Goal: Task Accomplishment & Management: Manage account settings

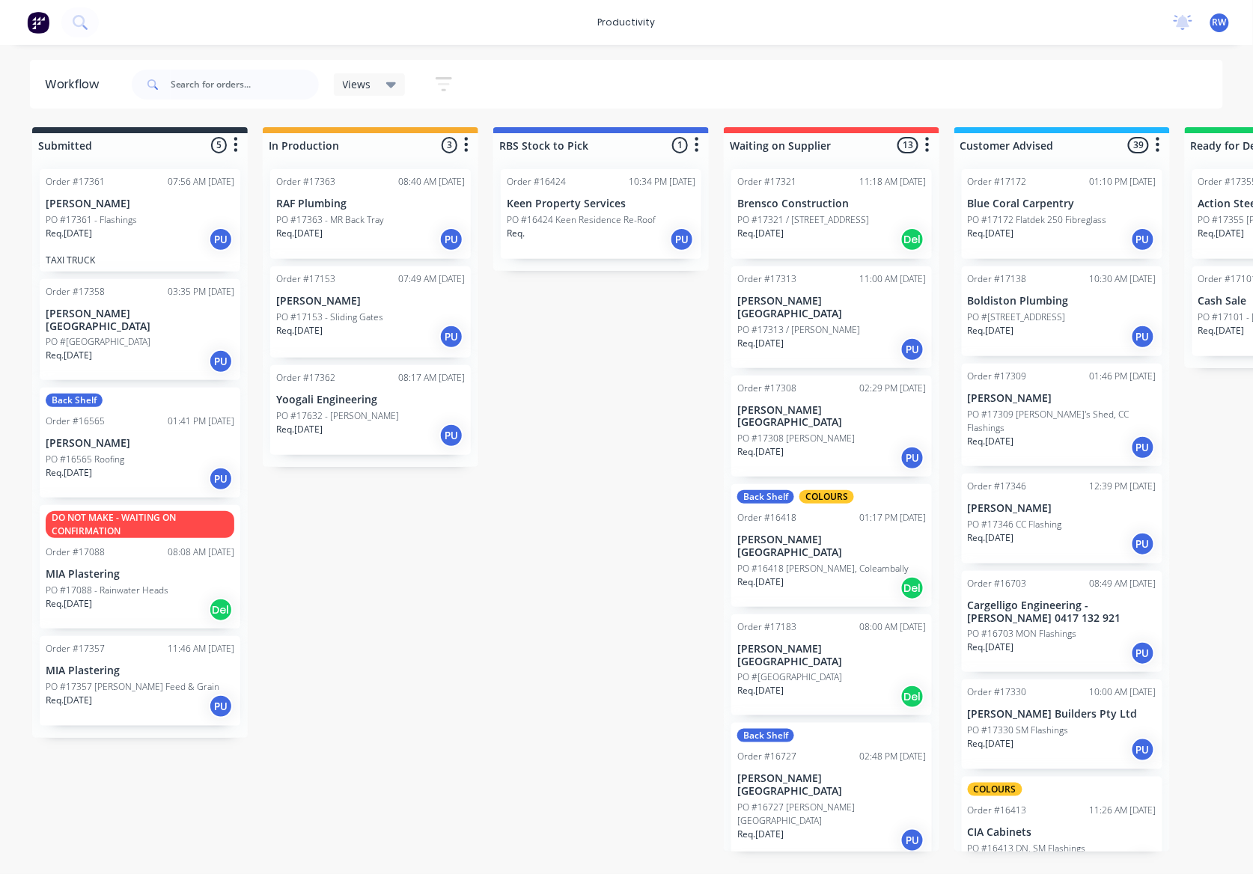
scroll to position [499, 0]
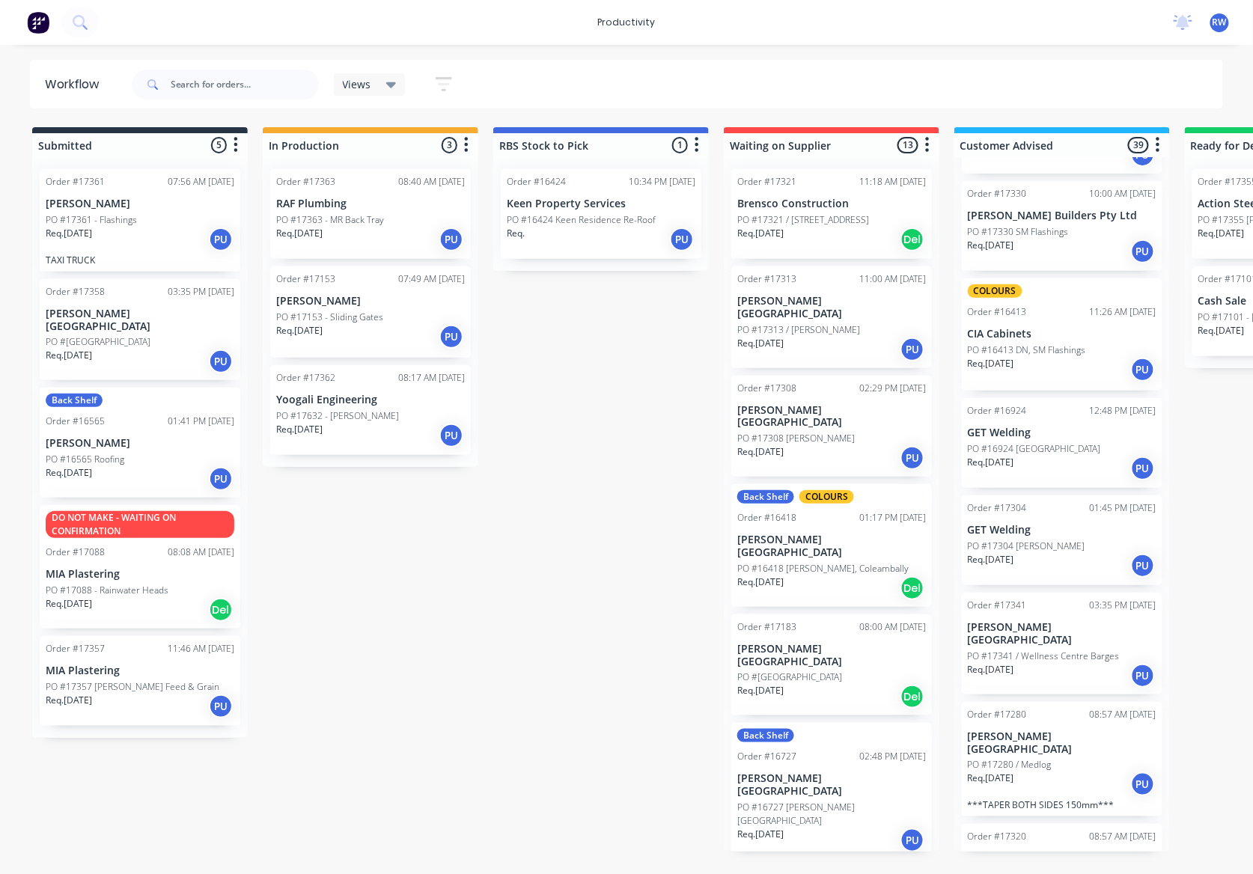
click at [335, 219] on p "PO #17363 - MR Back Tray" at bounding box center [330, 219] width 108 height 13
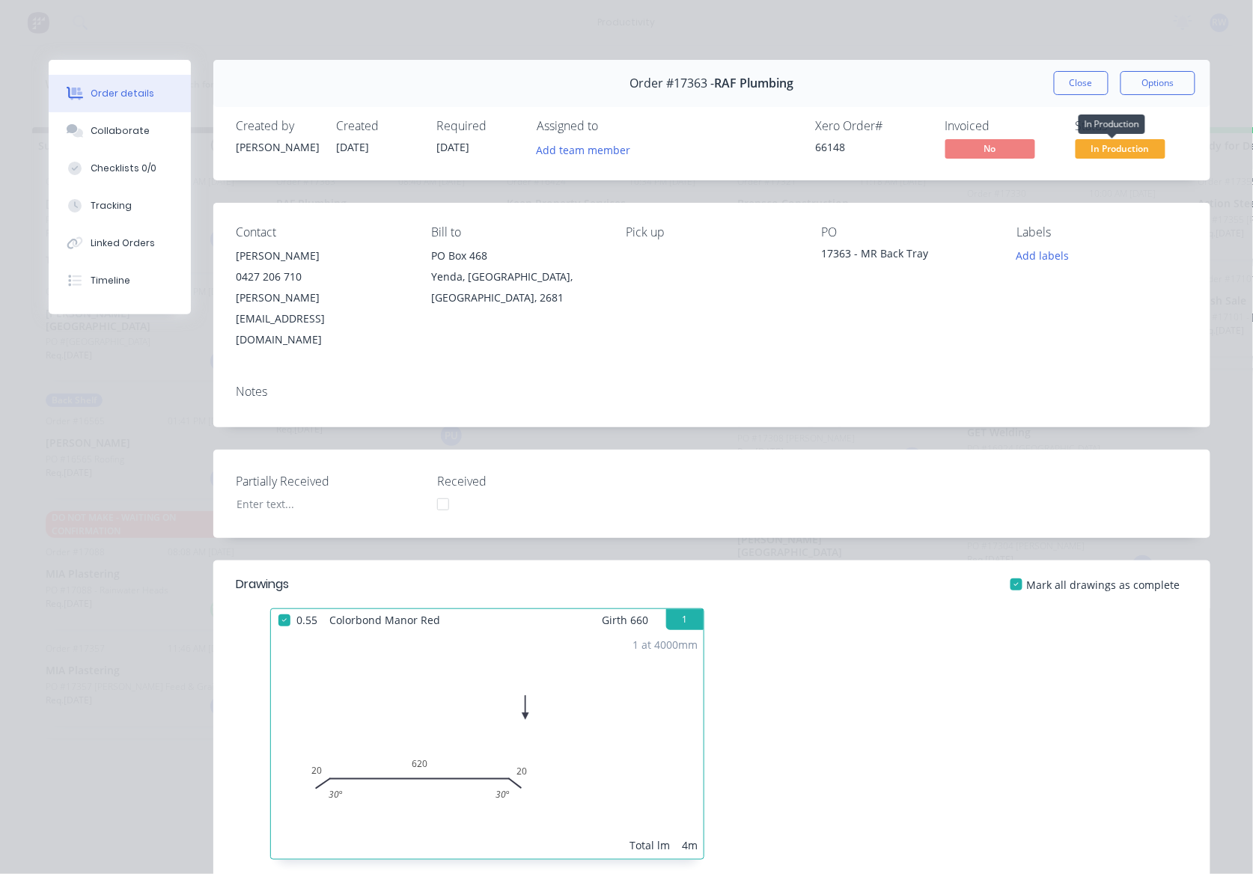
click at [1141, 151] on span "In Production" at bounding box center [1121, 148] width 90 height 19
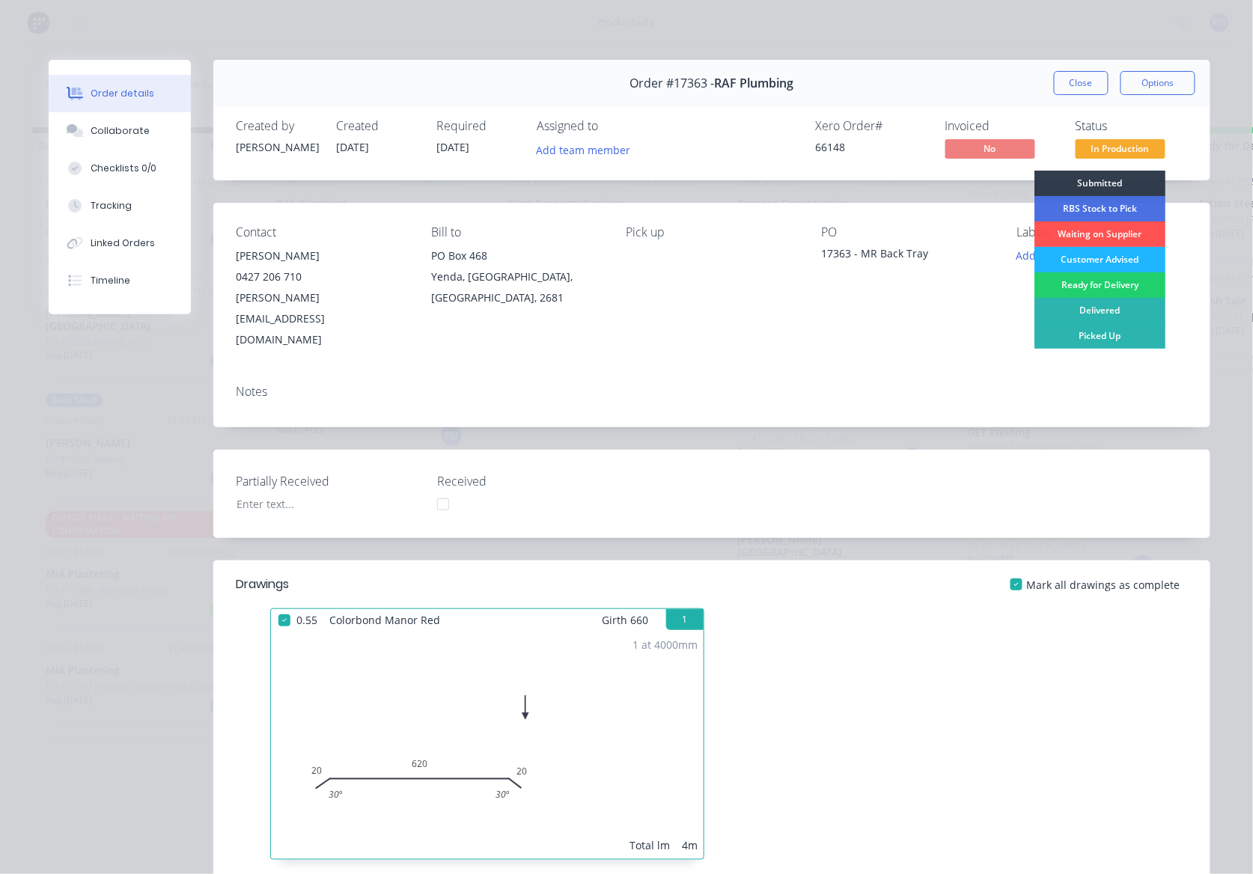
click at [1117, 261] on div "Customer Advised" at bounding box center [1100, 259] width 131 height 25
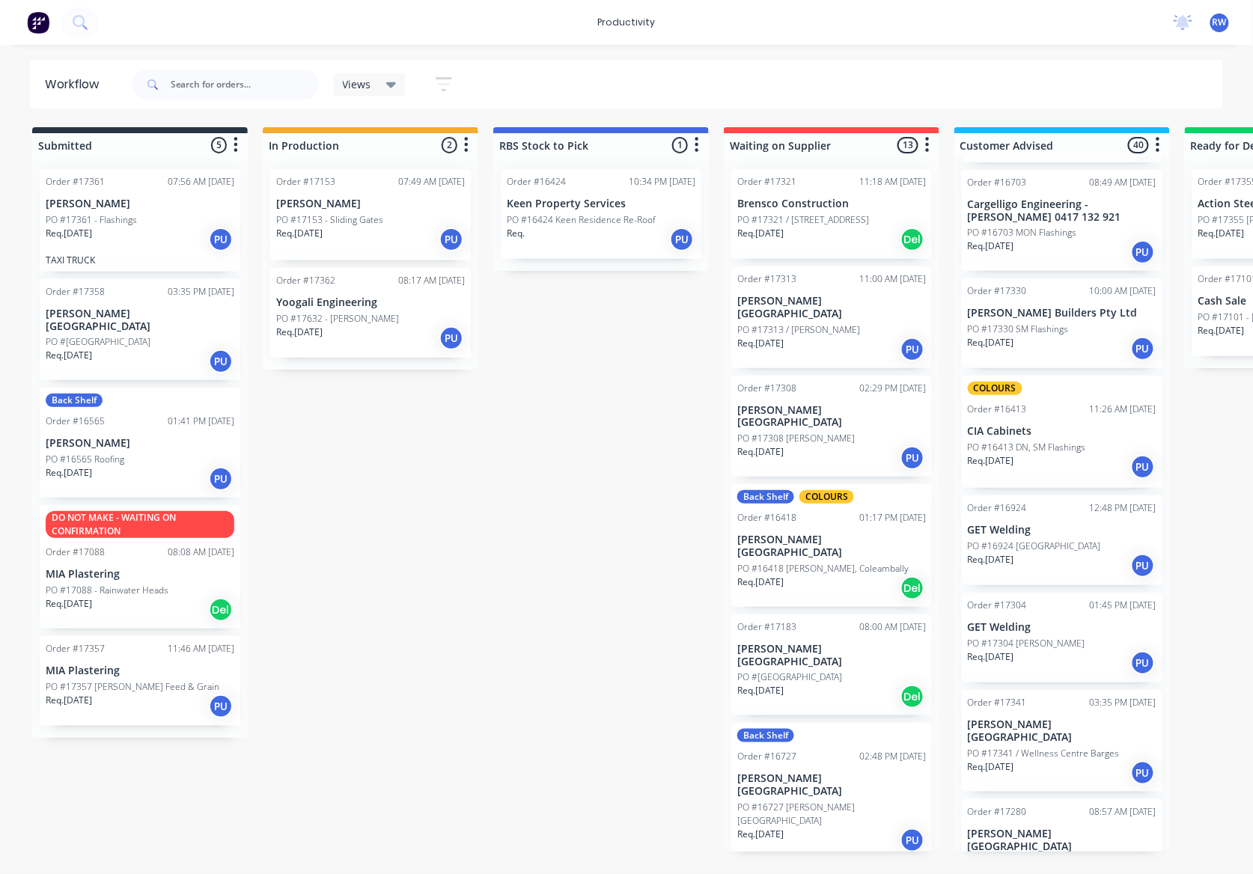
click at [366, 319] on div "PO #17632 - [PERSON_NAME]" at bounding box center [370, 318] width 189 height 13
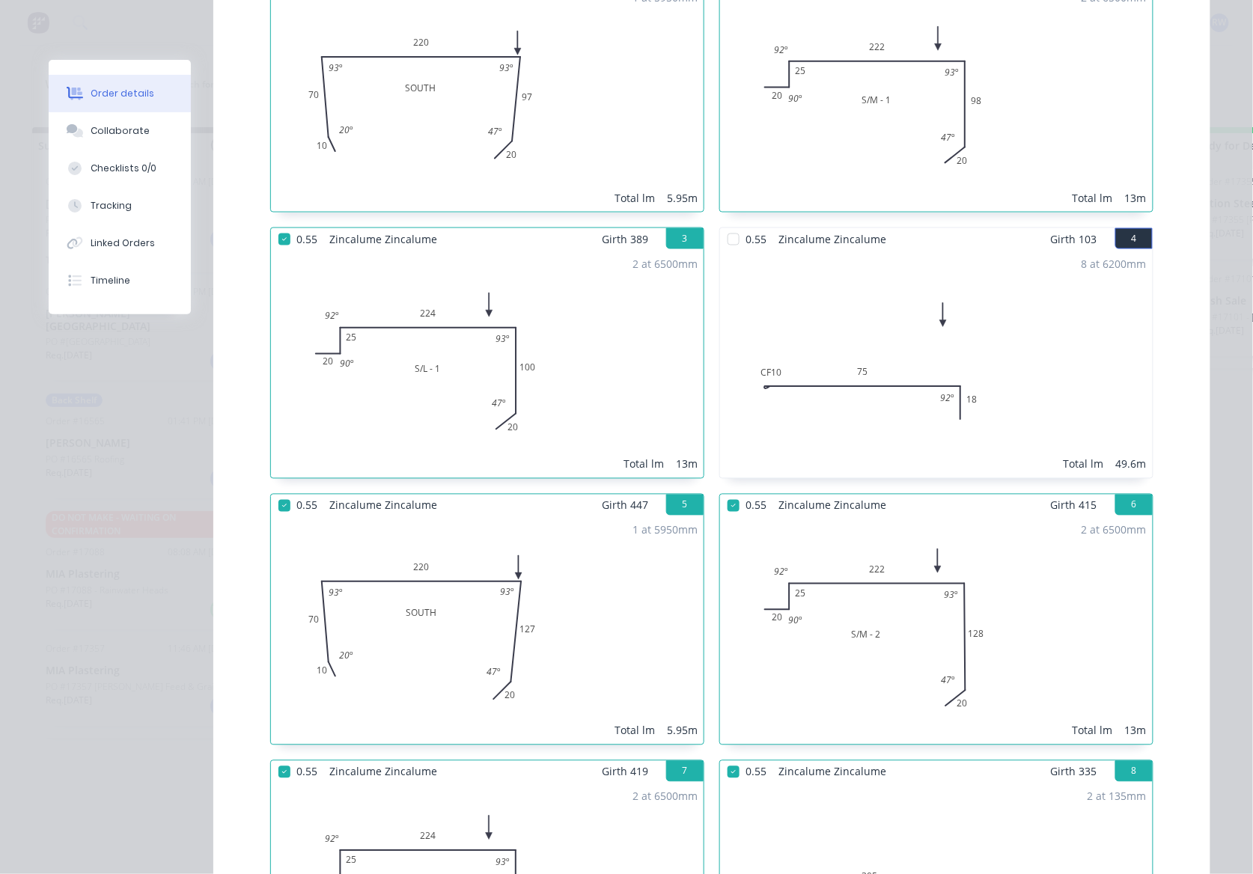
scroll to position [599, 0]
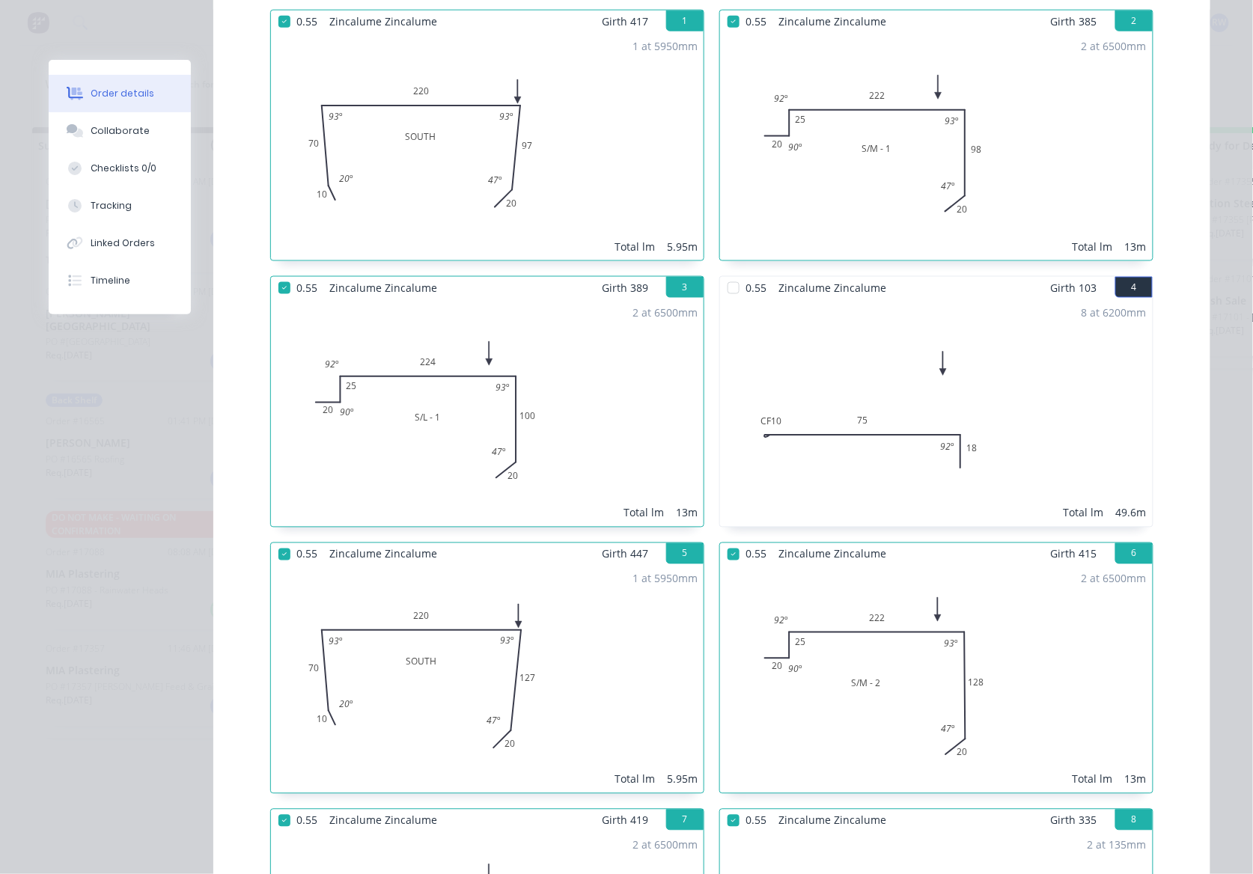
click at [725, 273] on div at bounding box center [734, 288] width 30 height 30
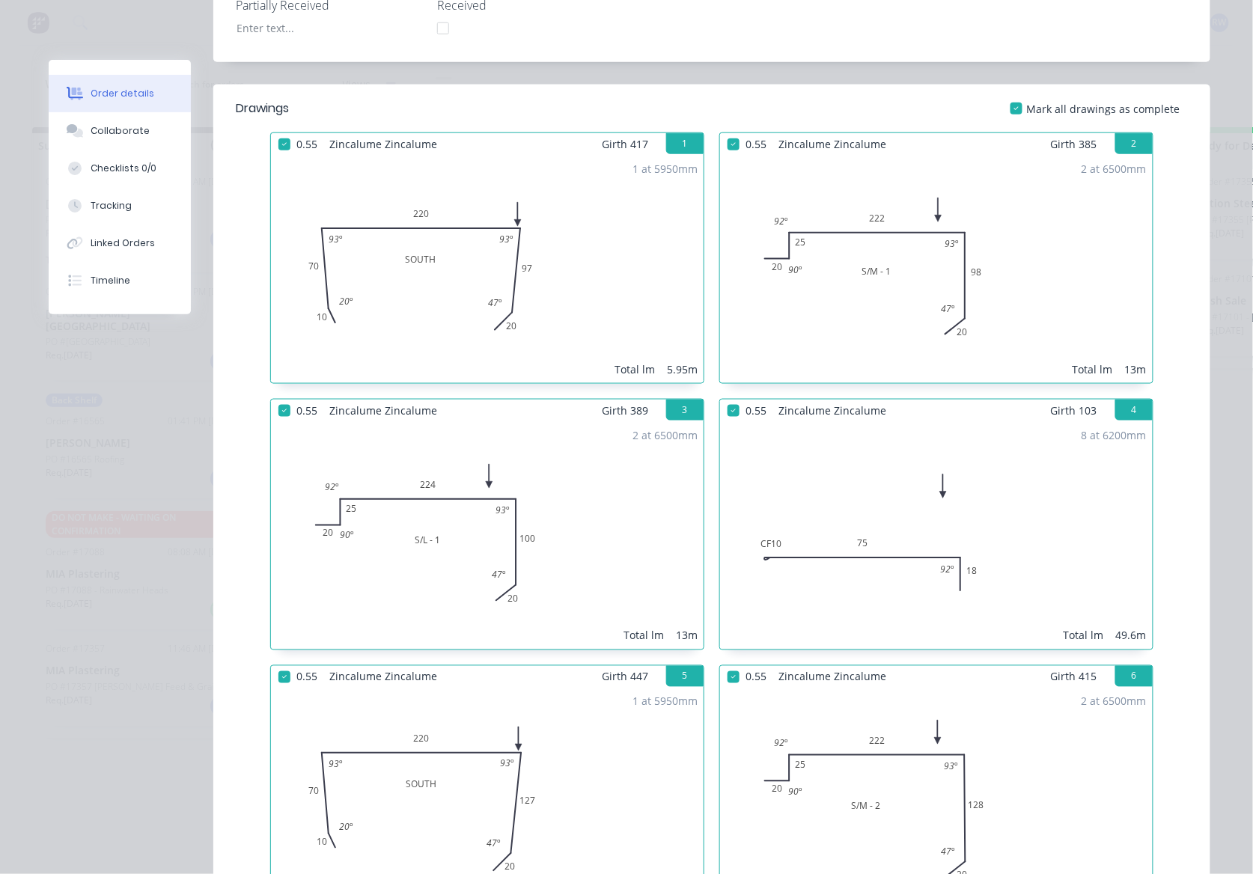
scroll to position [0, 0]
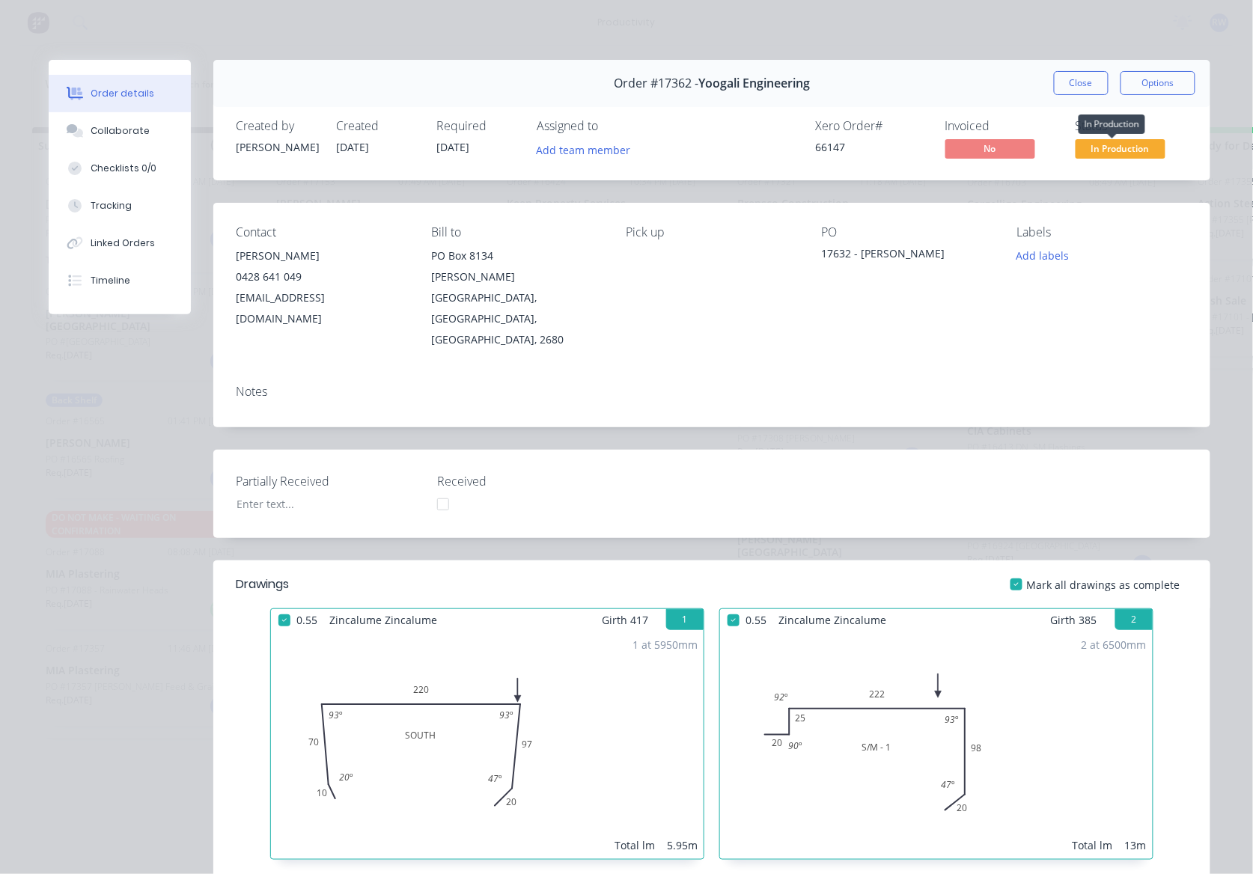
click at [1112, 153] on span "In Production" at bounding box center [1121, 148] width 90 height 19
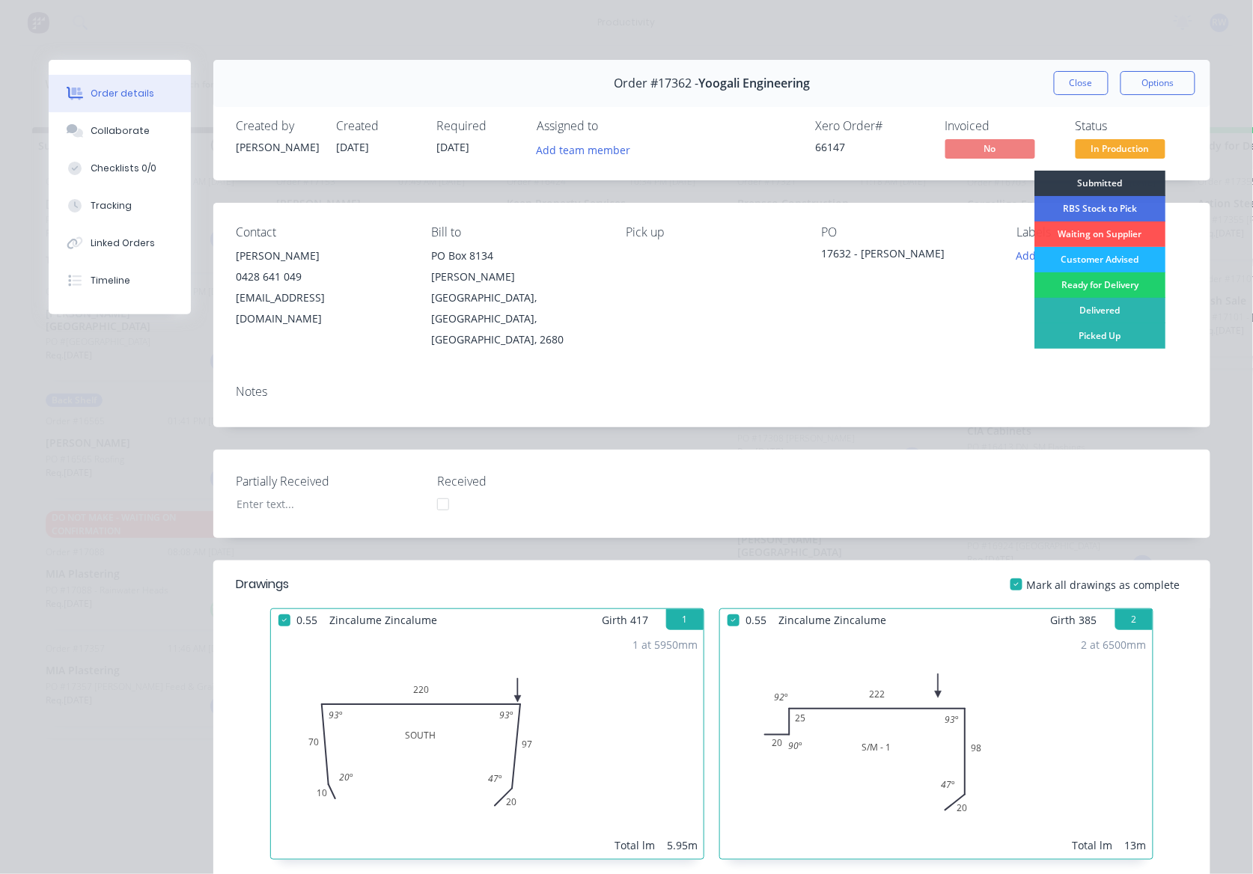
click at [1103, 255] on div "Customer Advised" at bounding box center [1100, 259] width 131 height 25
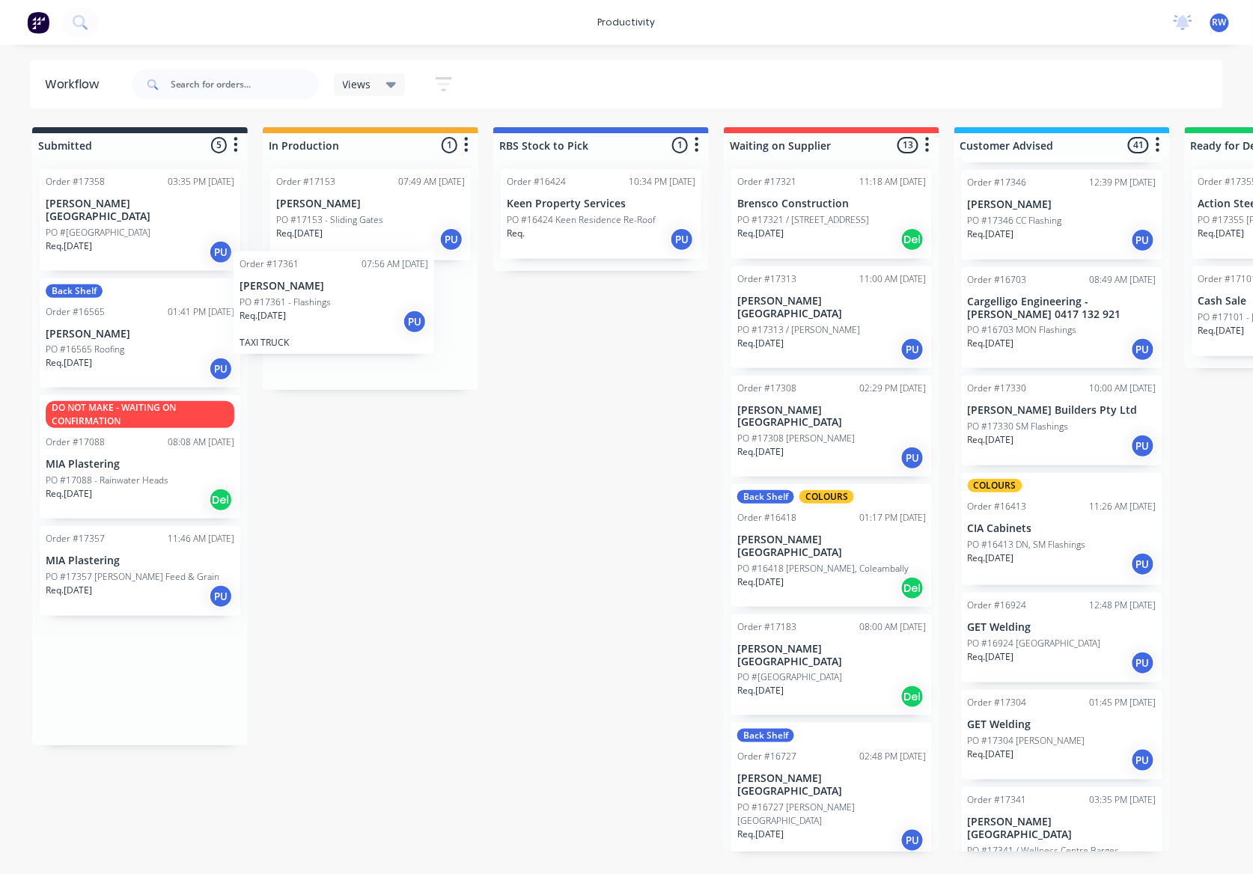
drag, startPoint x: 133, startPoint y: 222, endPoint x: 333, endPoint y: 308, distance: 218.3
click at [333, 308] on div "Submitted 5 Sort By Created date Required date Order number Customer name Most …" at bounding box center [911, 489] width 1845 height 725
click at [336, 308] on p "[PERSON_NAME]" at bounding box center [370, 302] width 189 height 13
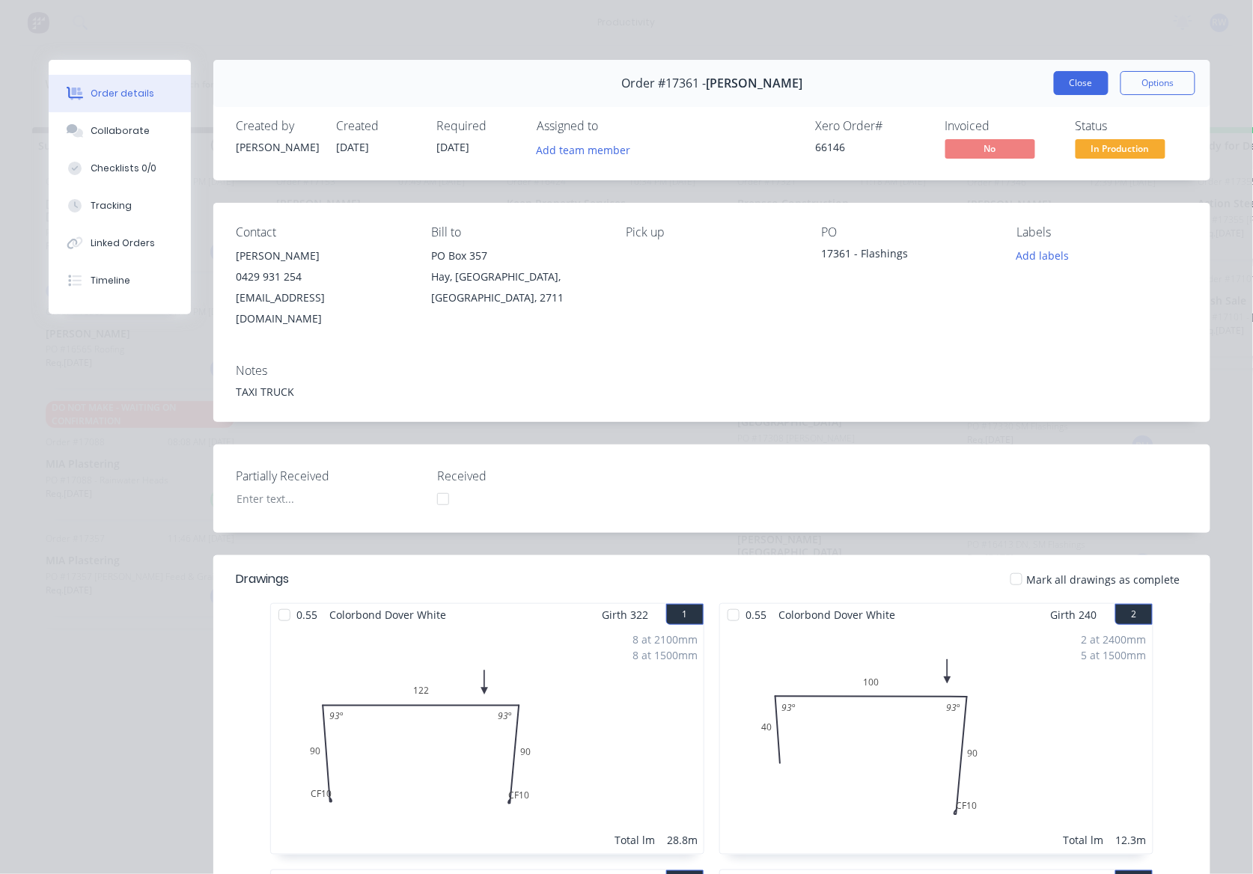
click at [1075, 85] on button "Close" at bounding box center [1081, 83] width 55 height 24
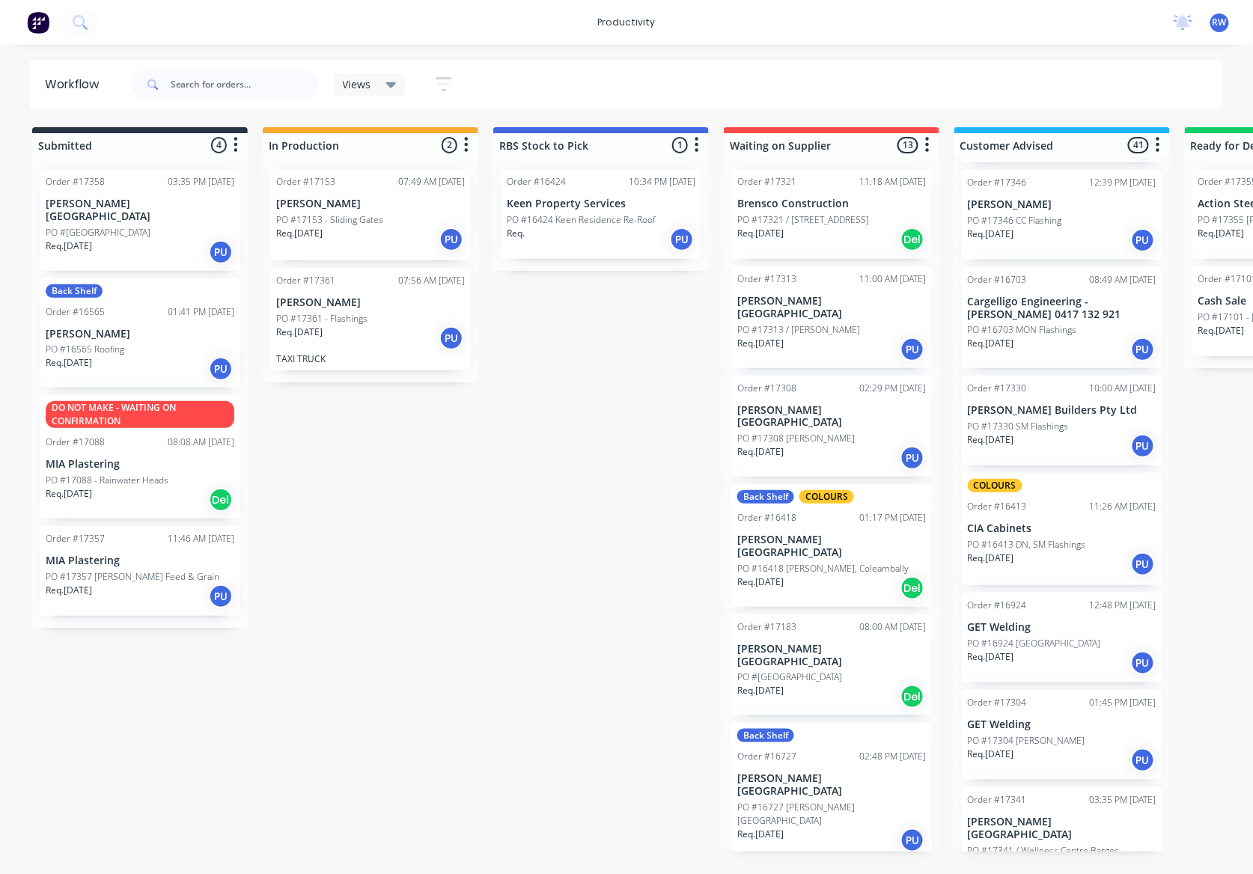
click at [834, 337] on div "Req. [DATE] PU" at bounding box center [831, 349] width 189 height 25
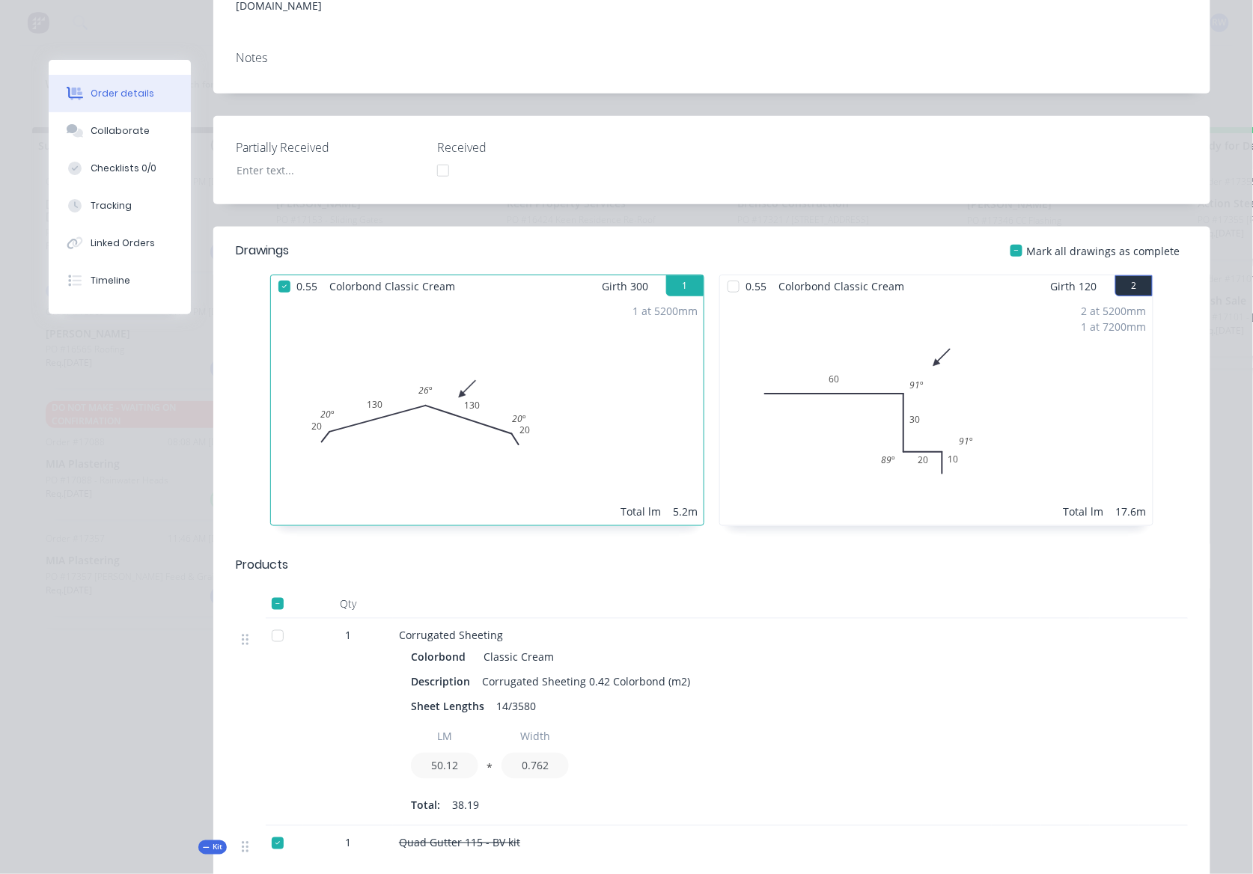
scroll to position [299, 0]
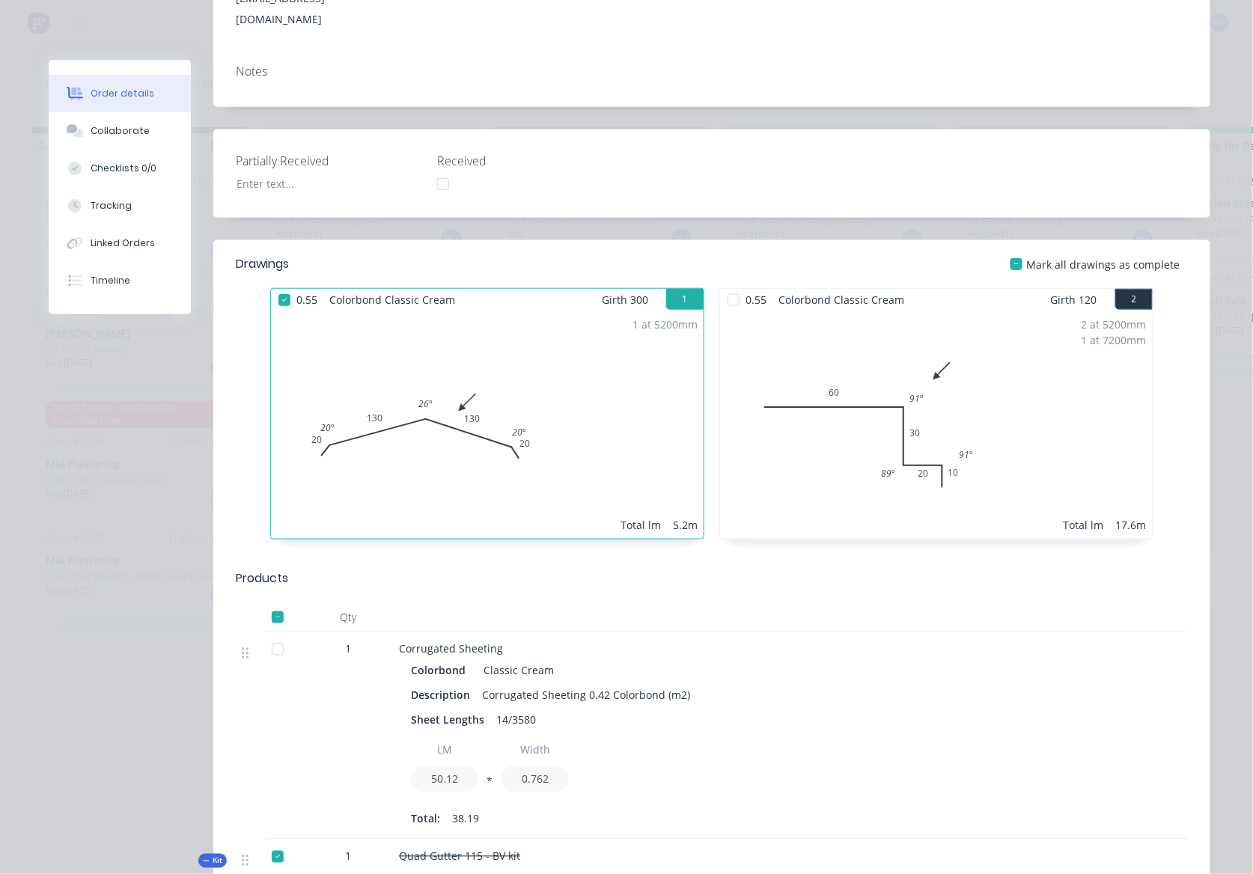
click at [720, 285] on div at bounding box center [734, 300] width 30 height 30
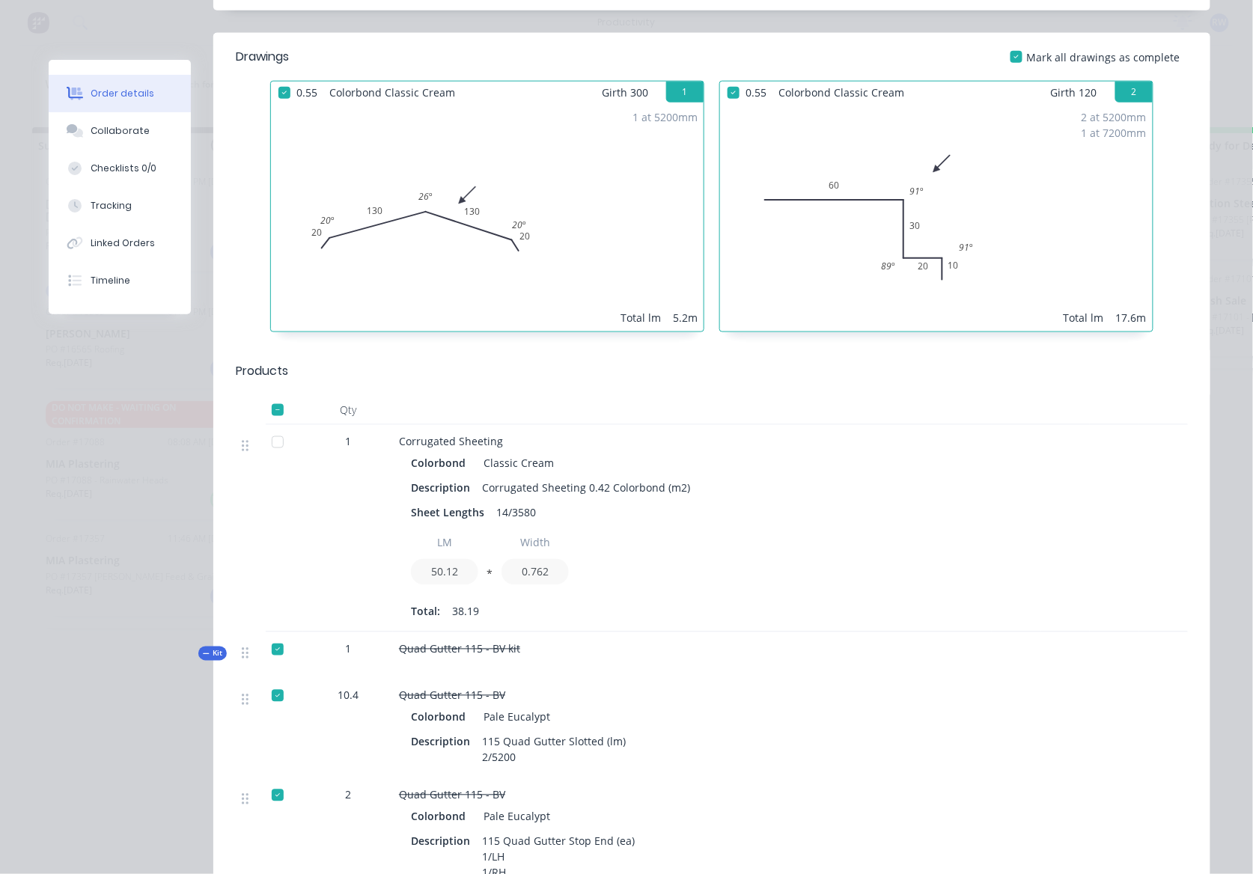
scroll to position [599, 0]
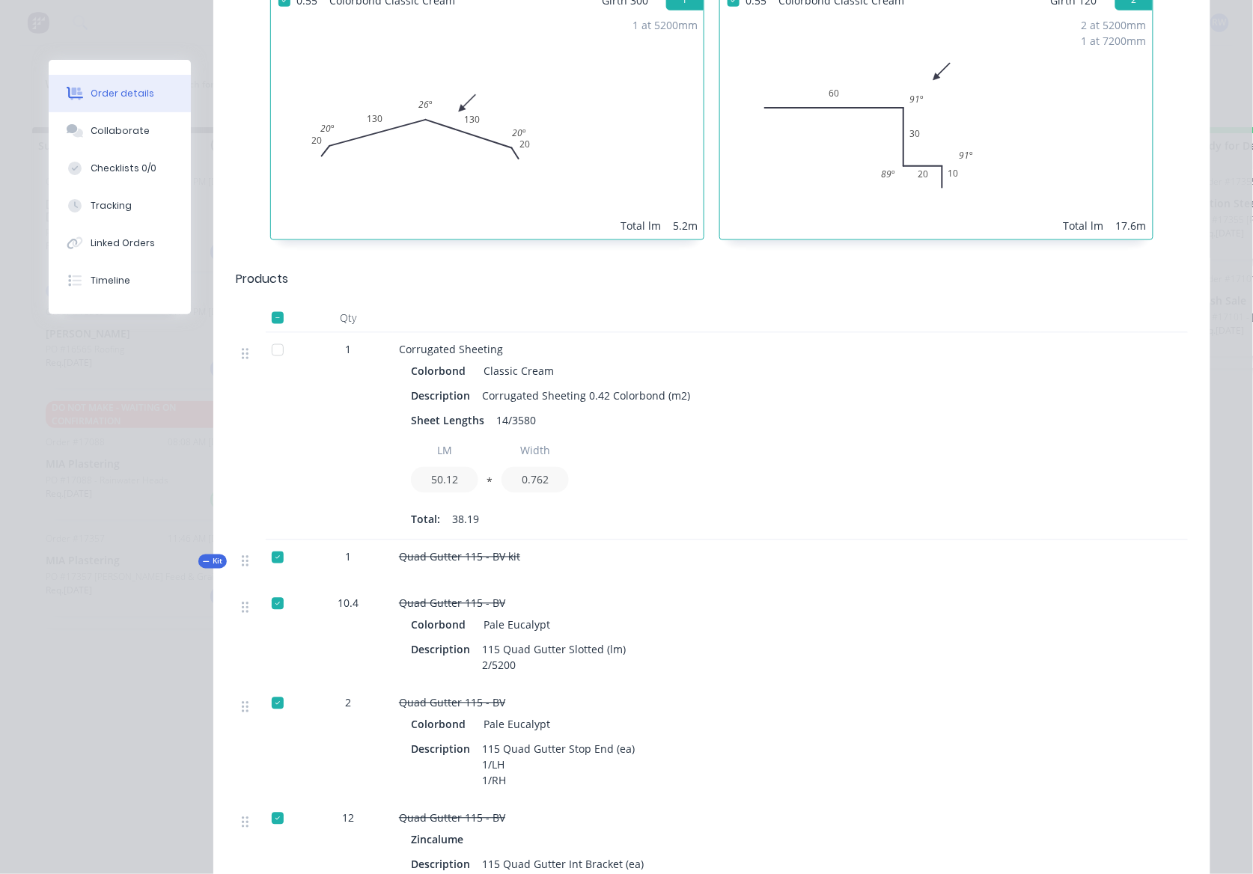
click at [273, 335] on div at bounding box center [278, 350] width 30 height 30
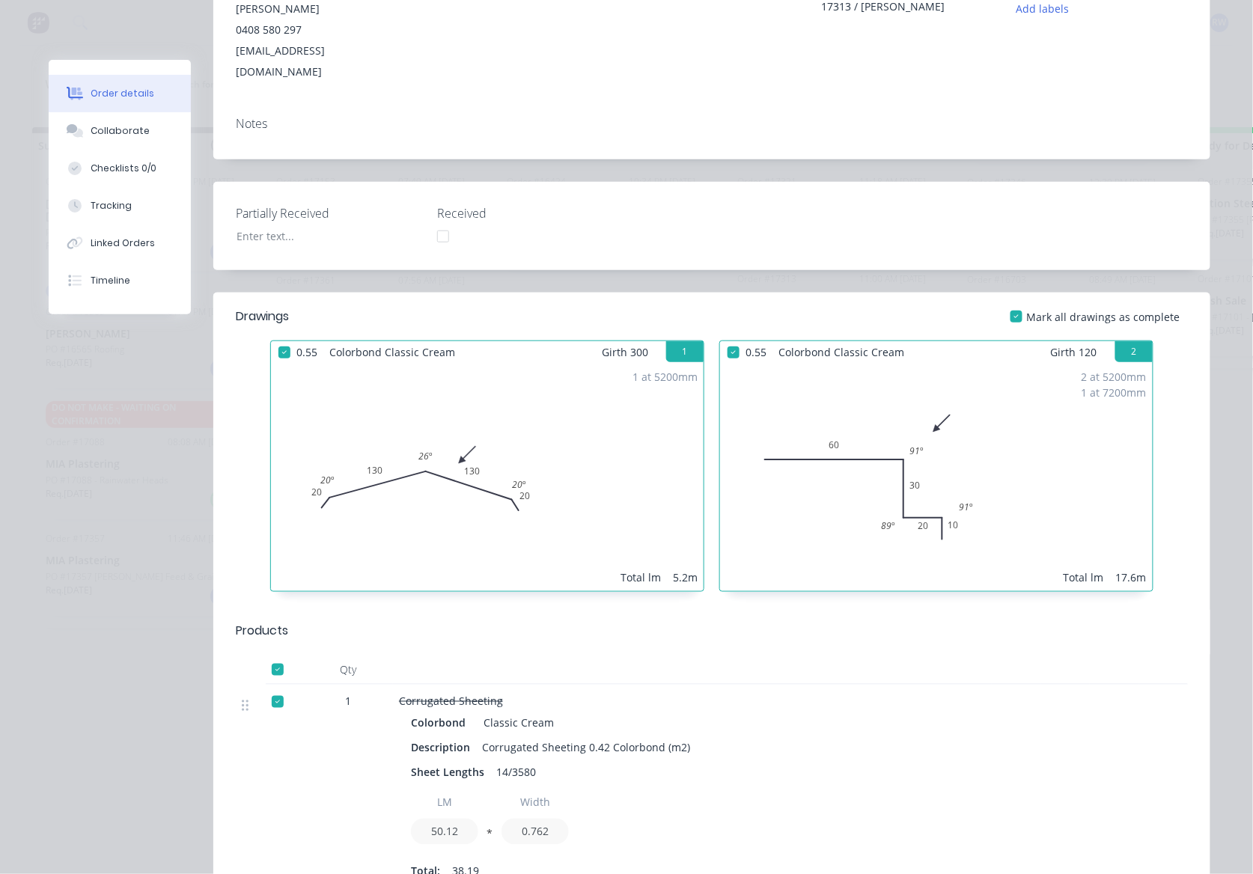
scroll to position [0, 0]
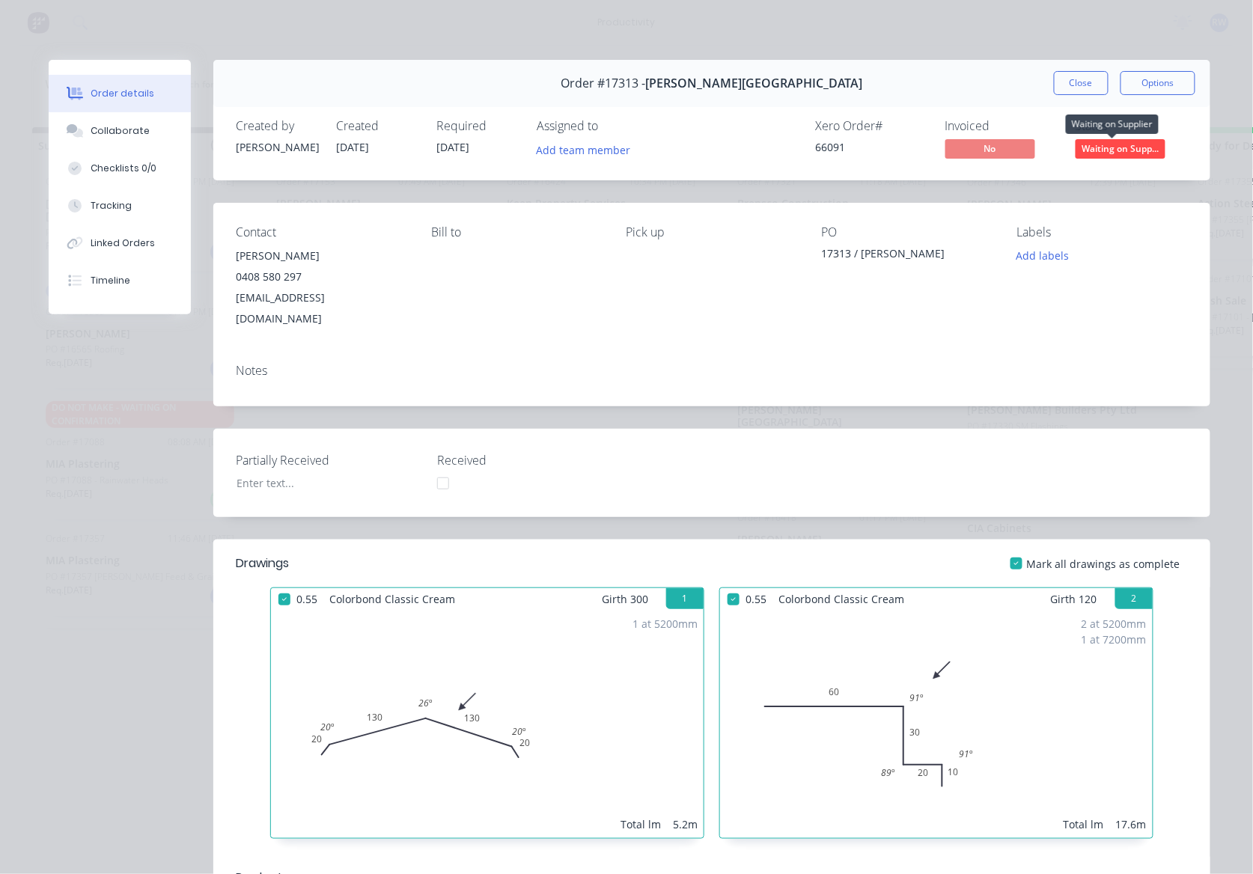
click at [1097, 150] on span "Waiting on Supp..." at bounding box center [1121, 148] width 90 height 19
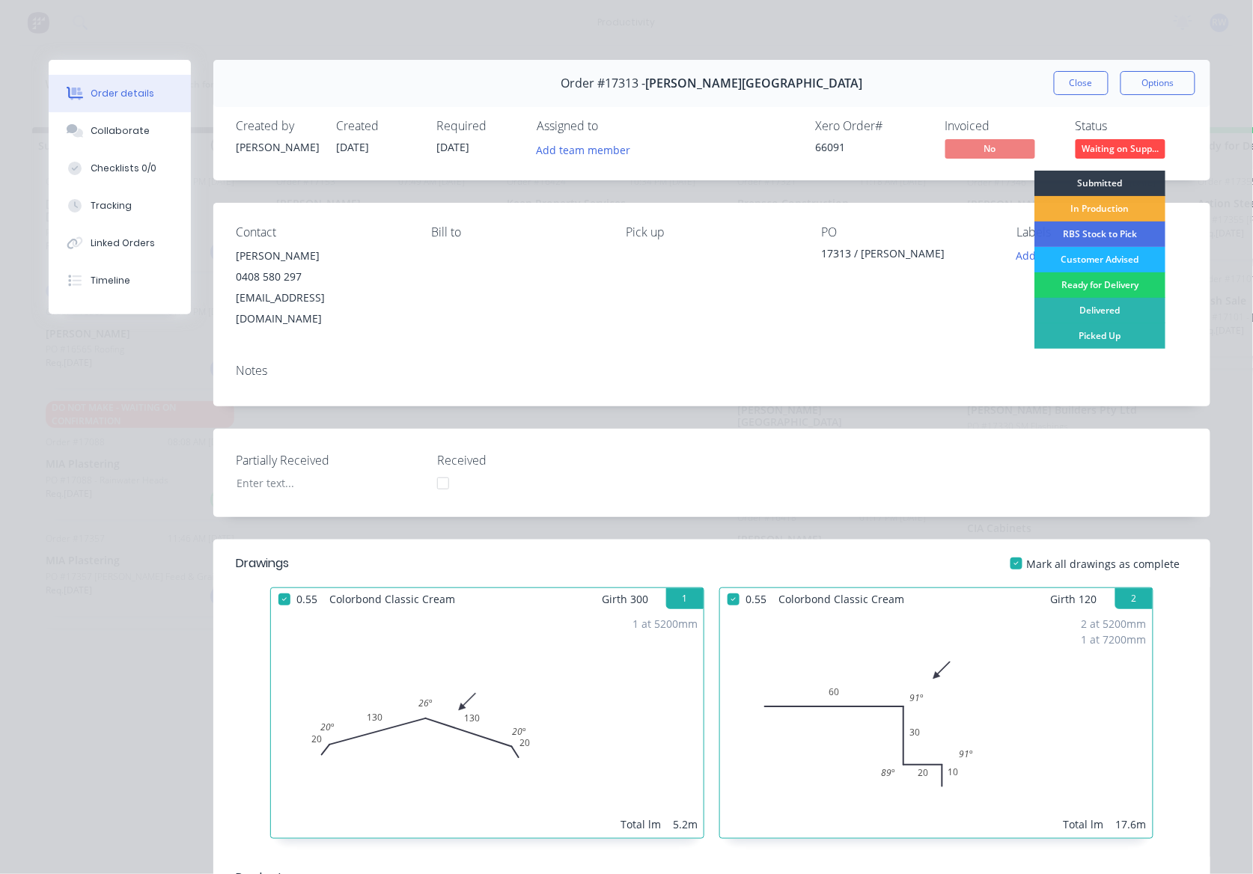
click at [1098, 264] on div "Customer Advised" at bounding box center [1100, 259] width 131 height 25
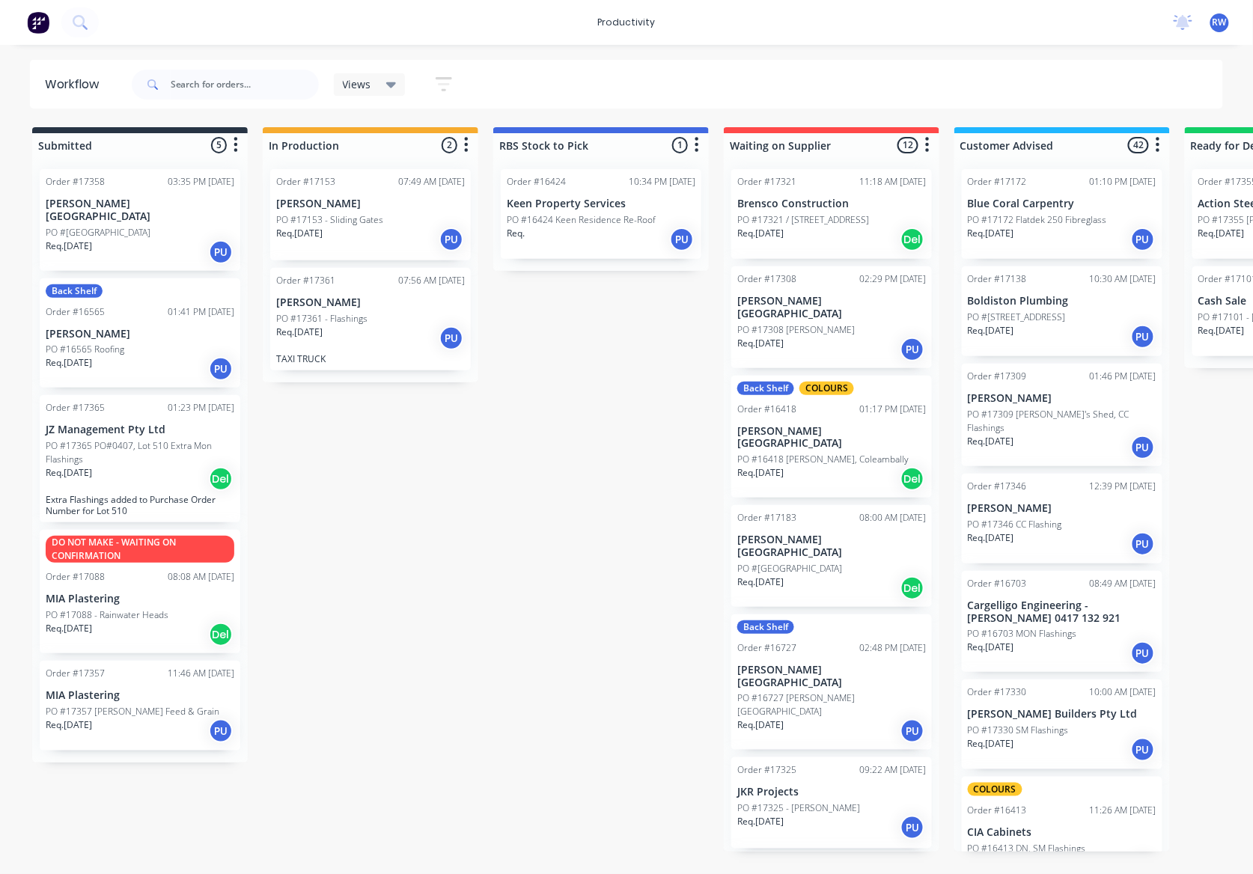
click at [126, 452] on p "PO #17365 PO#0407, Lot 510 Extra Mon Flashings" at bounding box center [140, 452] width 189 height 27
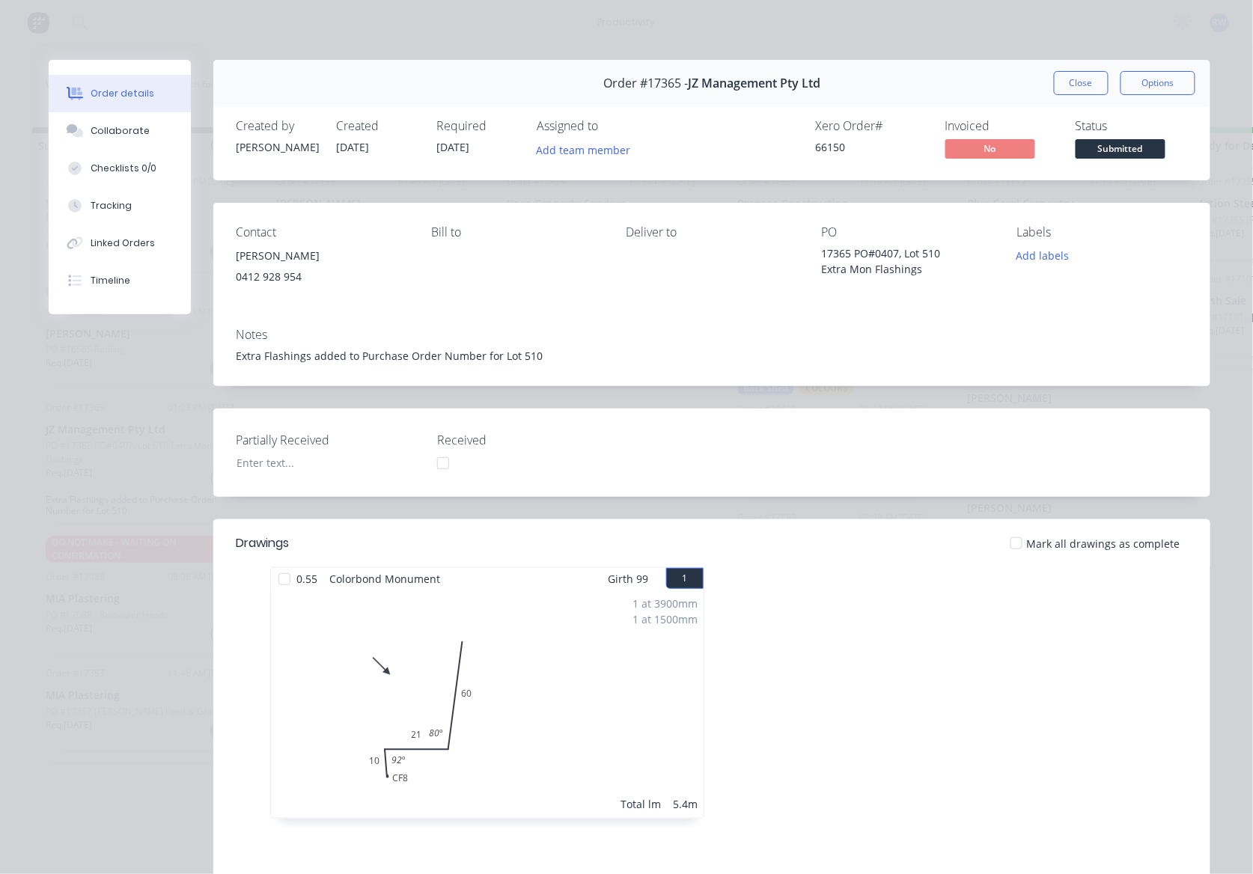
click at [1017, 545] on div at bounding box center [1017, 544] width 30 height 30
click at [1117, 159] on button "Submitted" at bounding box center [1121, 150] width 90 height 22
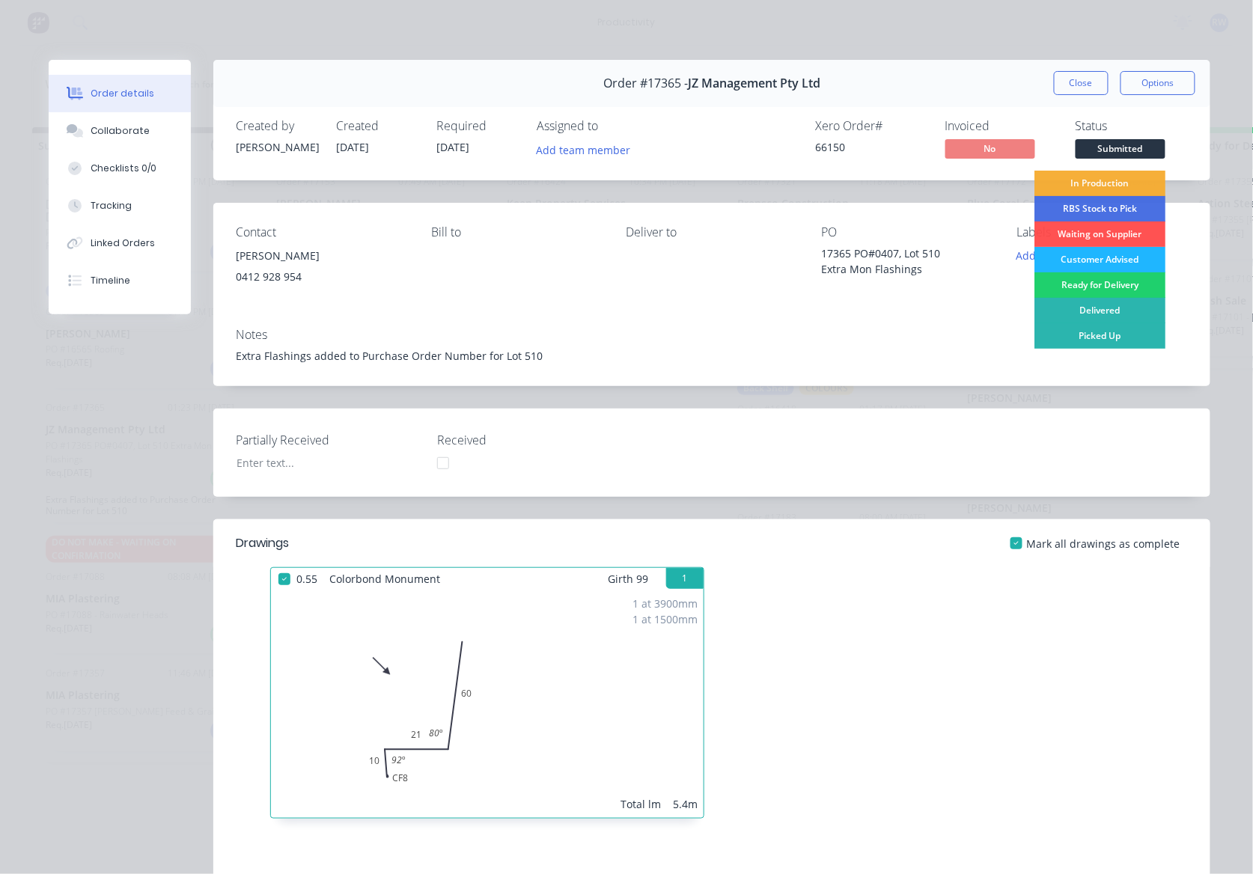
click at [1114, 258] on div "Customer Advised" at bounding box center [1100, 259] width 131 height 25
